Goal: Task Accomplishment & Management: Complete application form

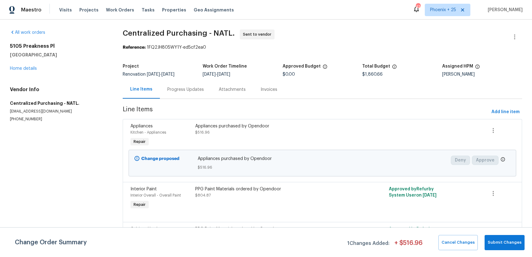
drag, startPoint x: 313, startPoint y: 78, endPoint x: 308, endPoint y: 76, distance: 4.9
click at [311, 78] on div "Project Renovation [DATE] - [DATE] Work Order Timeline [DATE] - [DATE] Approved…" at bounding box center [323, 70] width 400 height 20
click at [110, 12] on span "Work Orders" at bounding box center [120, 10] width 28 height 6
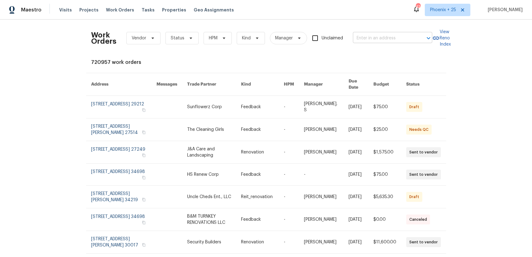
click at [378, 33] on input "text" at bounding box center [384, 38] width 62 height 10
paste input "[STREET_ADDRESS]"
type input "[STREET_ADDRESS]"
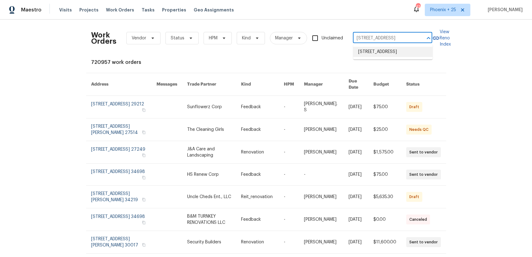
click at [378, 54] on li "[STREET_ADDRESS]" at bounding box center [392, 52] width 79 height 10
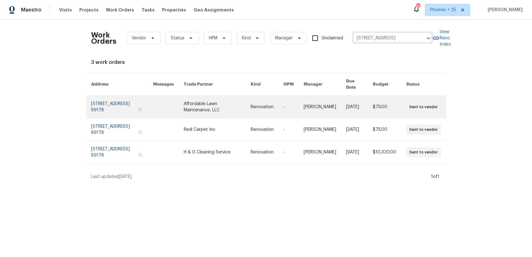
click at [195, 108] on td "Affordable Lawn Maintenance, LLC" at bounding box center [212, 107] width 67 height 23
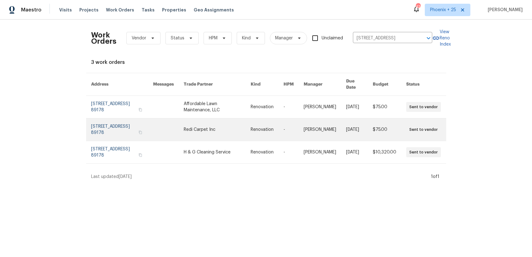
click at [182, 118] on link at bounding box center [168, 129] width 31 height 22
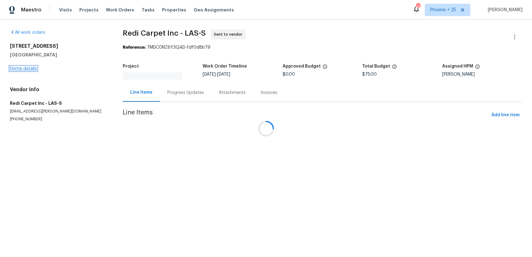
click at [27, 67] on link "Home details" at bounding box center [23, 68] width 27 height 4
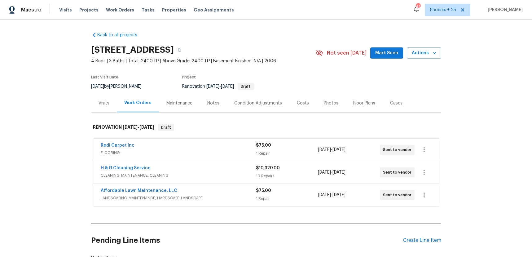
scroll to position [46, 0]
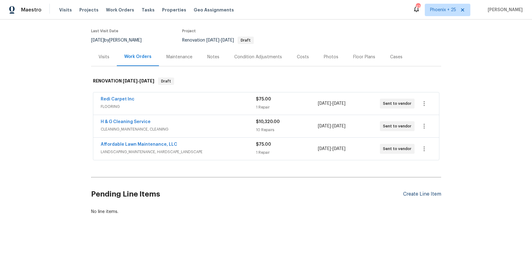
click at [429, 193] on div "Create Line Item" at bounding box center [422, 194] width 38 height 6
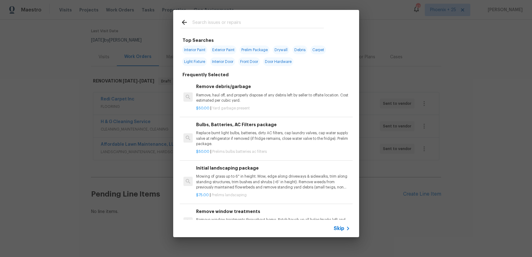
click at [223, 20] on input "text" at bounding box center [258, 23] width 131 height 9
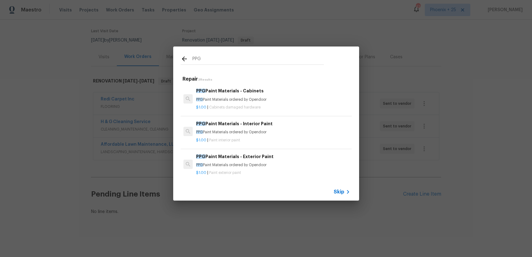
type input "PPG"
click at [287, 136] on div "$1.00 | Paint interior paint" at bounding box center [273, 139] width 154 height 8
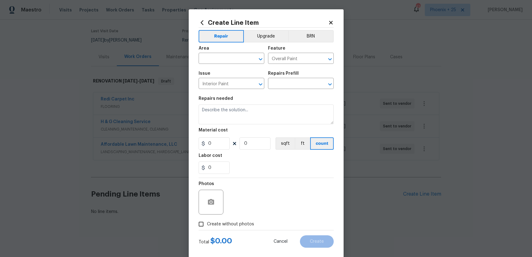
type textarea "PPG Paint Materials ordered by Opendoor"
type input "1"
type input "PPG Paint Materials - Interior Paint $1.00"
type input "1"
click at [228, 60] on input "text" at bounding box center [223, 59] width 48 height 10
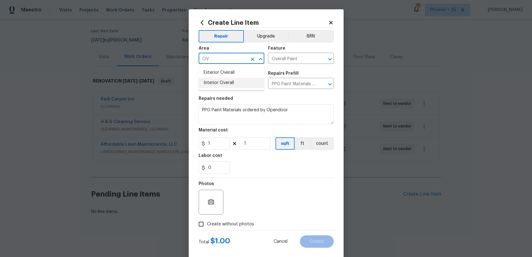
click at [242, 88] on ul "Exterior Overall Interior Overall" at bounding box center [232, 77] width 66 height 25
click at [242, 85] on li "Interior Overall" at bounding box center [232, 83] width 66 height 10
type input "Interior Overall"
click at [244, 200] on div "Photos" at bounding box center [266, 198] width 135 height 40
click at [219, 150] on section "Repairs needed PPG Paint Materials ordered by Opendoor Material cost 1 1 sqft f…" at bounding box center [266, 135] width 135 height 85
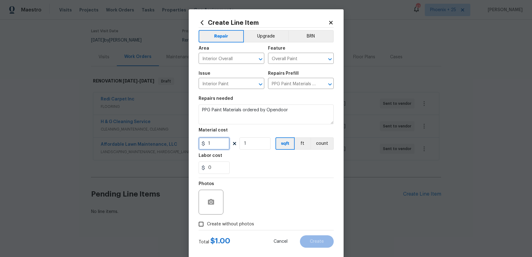
click at [221, 143] on input "1" at bounding box center [214, 143] width 31 height 12
type input "1032.37"
click at [243, 224] on span "Create without photos" at bounding box center [230, 224] width 47 height 7
click at [207, 224] on input "Create without photos" at bounding box center [201, 224] width 12 height 12
checkbox input "true"
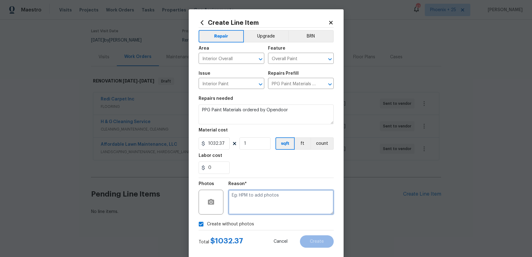
click at [259, 204] on textarea at bounding box center [280, 202] width 105 height 25
type textarea "NA"
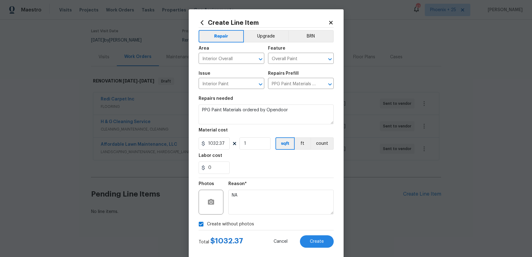
click at [265, 170] on div "0" at bounding box center [266, 168] width 135 height 12
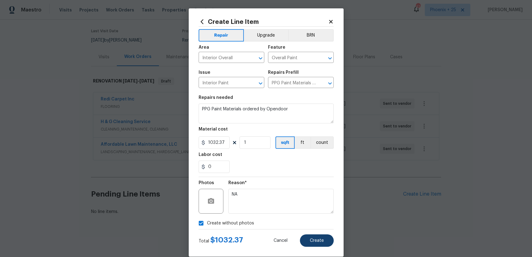
scroll to position [0, 0]
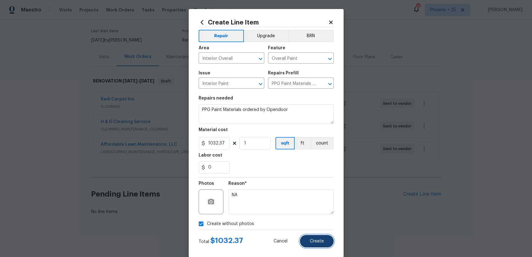
click at [314, 238] on button "Create" at bounding box center [317, 241] width 34 height 12
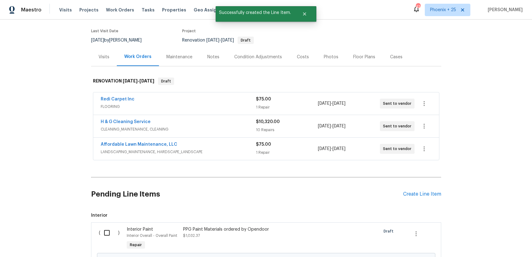
scroll to position [117, 0]
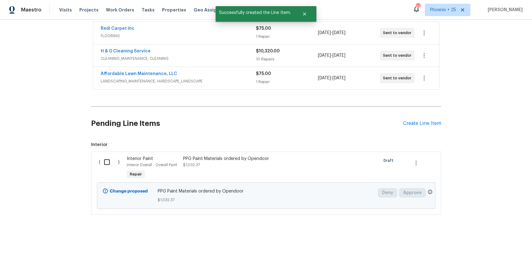
click at [106, 158] on input "checkbox" at bounding box center [109, 162] width 18 height 13
checkbox input "true"
click at [491, 237] on button "Create Work Order" at bounding box center [496, 241] width 51 height 11
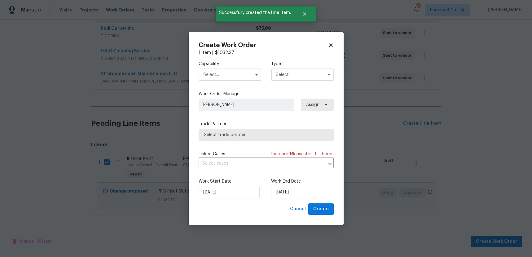
click at [233, 79] on input "text" at bounding box center [230, 75] width 63 height 12
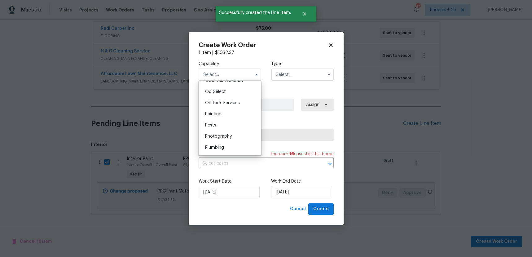
scroll to position [497, 0]
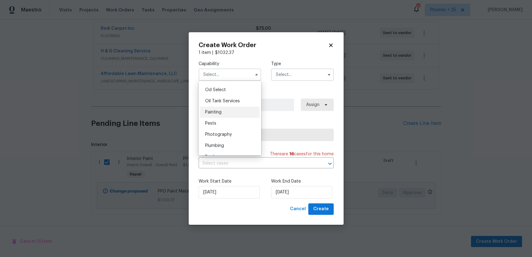
click at [236, 113] on div "Painting" at bounding box center [230, 112] width 60 height 11
type input "Painting"
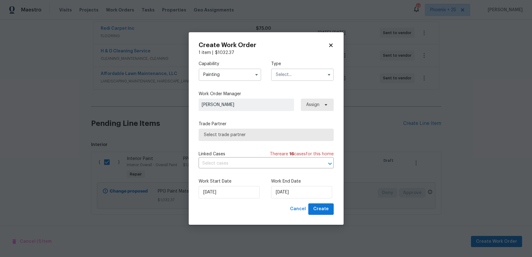
drag, startPoint x: 298, startPoint y: 82, endPoint x: 298, endPoint y: 88, distance: 6.2
click at [298, 82] on div "Capability Painting Agent Appliance Bathtub Resurfacing BRN And Lrr Broker Cabi…" at bounding box center [266, 71] width 135 height 30
click at [293, 76] on input "text" at bounding box center [302, 75] width 63 height 12
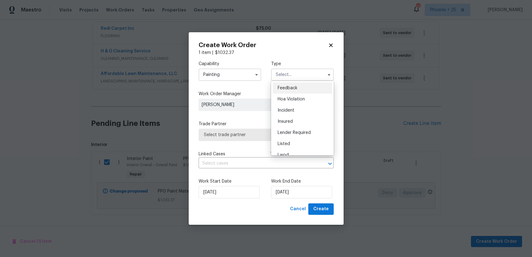
scroll to position [74, 0]
click at [297, 113] on span "Renovation" at bounding box center [289, 115] width 23 height 4
type input "Renovation"
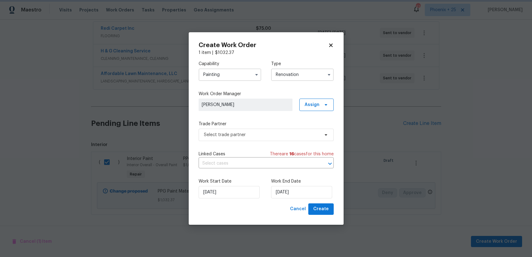
scroll to position [0, 0]
click at [320, 98] on div "Work Order Manager [PERSON_NAME] Assign" at bounding box center [266, 101] width 135 height 20
click at [321, 109] on span "Assign" at bounding box center [316, 105] width 34 height 12
click at [308, 130] on div "Assign to me" at bounding box center [317, 131] width 27 height 6
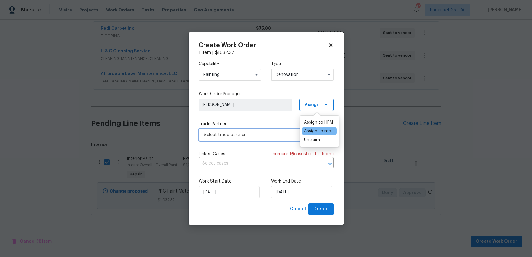
click at [265, 139] on span "Select trade partner" at bounding box center [266, 135] width 135 height 12
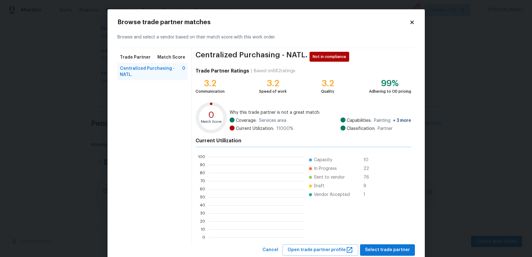
scroll to position [87, 96]
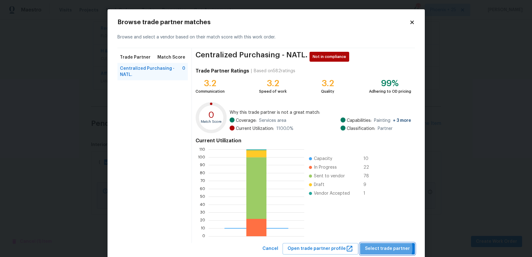
click at [388, 248] on span "Select trade partner" at bounding box center [387, 249] width 45 height 8
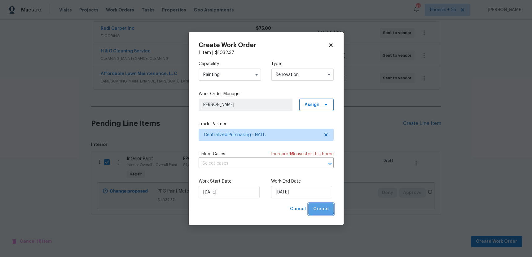
click at [318, 207] on span "Create" at bounding box center [321, 209] width 16 height 8
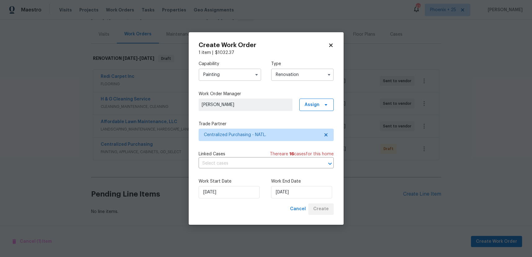
scroll to position [69, 0]
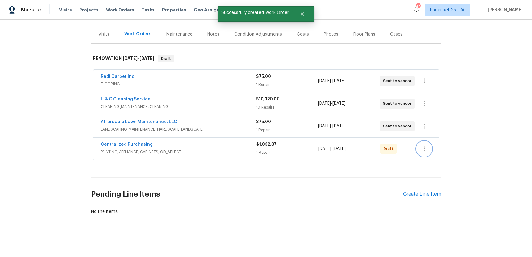
click at [424, 149] on icon "button" at bounding box center [424, 148] width 1 height 5
click at [424, 149] on li "Send to Vendor" at bounding box center [450, 149] width 67 height 10
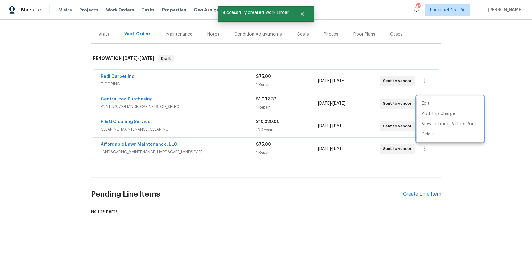
drag, startPoint x: 196, startPoint y: 113, endPoint x: 127, endPoint y: 96, distance: 71.2
click at [189, 112] on div at bounding box center [266, 128] width 532 height 257
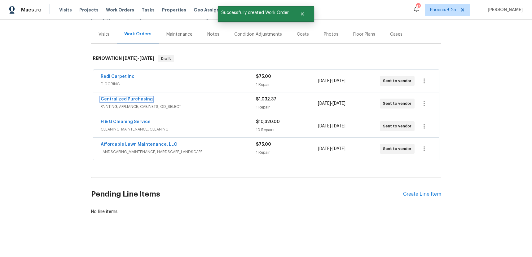
click at [128, 98] on link "Centralized Purchasing" at bounding box center [127, 99] width 52 height 4
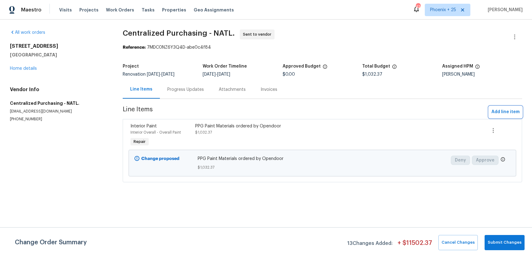
click at [503, 113] on span "Add line item" at bounding box center [506, 112] width 28 height 8
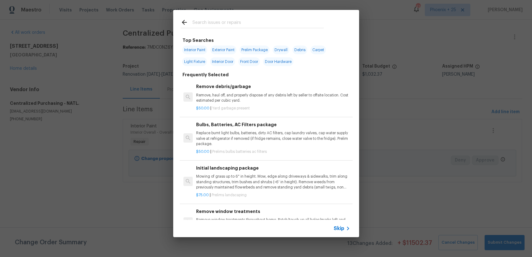
click at [238, 28] on input "text" at bounding box center [258, 23] width 131 height 9
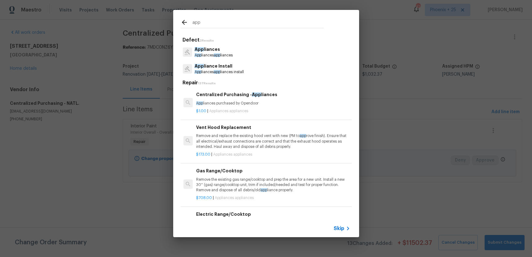
type input "app"
click at [280, 102] on p "App liances purchased by Opendoor" at bounding box center [273, 103] width 154 height 5
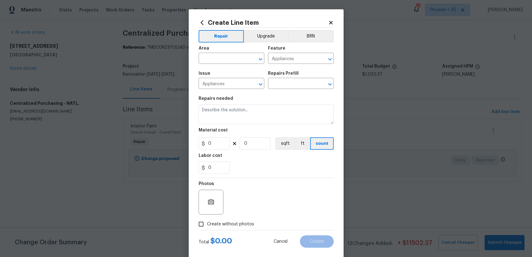
type input "Centralized Purchasing - Appliances $1.00"
type textarea "Appliances purchased by Opendoor"
type input "1"
drag, startPoint x: 222, startPoint y: 142, endPoint x: 205, endPoint y: 142, distance: 17.1
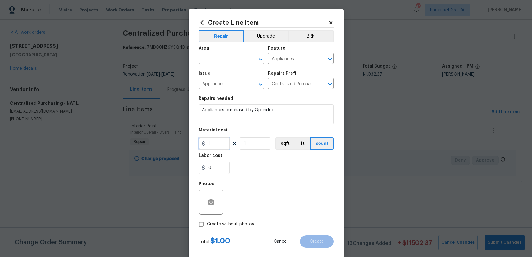
click at [205, 142] on div "1" at bounding box center [214, 143] width 31 height 12
type input "445.4"
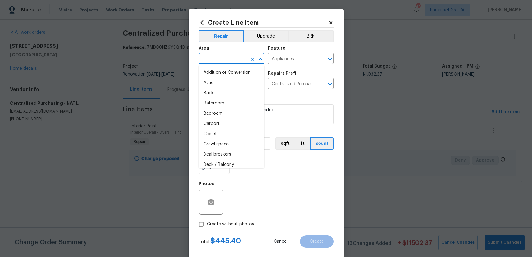
click at [212, 58] on input "text" at bounding box center [223, 59] width 48 height 10
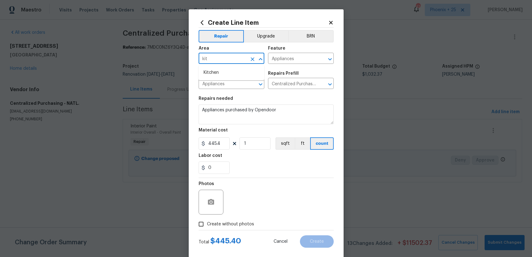
click at [214, 73] on li "Kitchen" at bounding box center [232, 73] width 66 height 10
type input "Kitchen"
click at [243, 228] on label "Create without photos" at bounding box center [224, 224] width 59 height 12
click at [207, 228] on input "Create without photos" at bounding box center [201, 224] width 12 height 12
checkbox input "true"
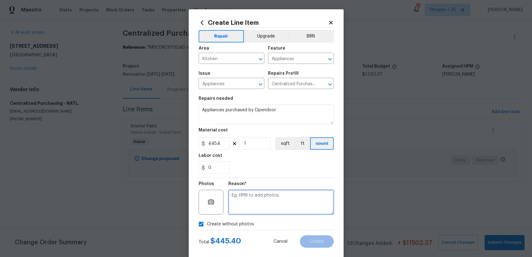
click at [244, 214] on textarea at bounding box center [280, 202] width 105 height 25
type textarea "NA"
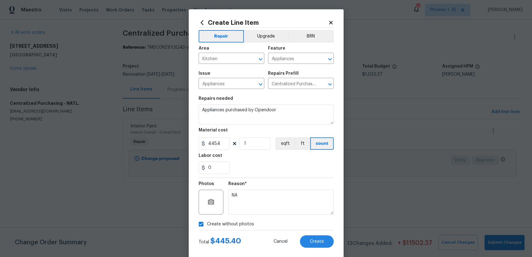
click at [322, 251] on div "Create Line Item Repair Upgrade BRN Area Kitchen ​ Feature Appliances ​ Issue A…" at bounding box center [266, 133] width 155 height 248
click at [321, 247] on button "Create" at bounding box center [317, 241] width 34 height 12
